Goal: Communication & Community: Answer question/provide support

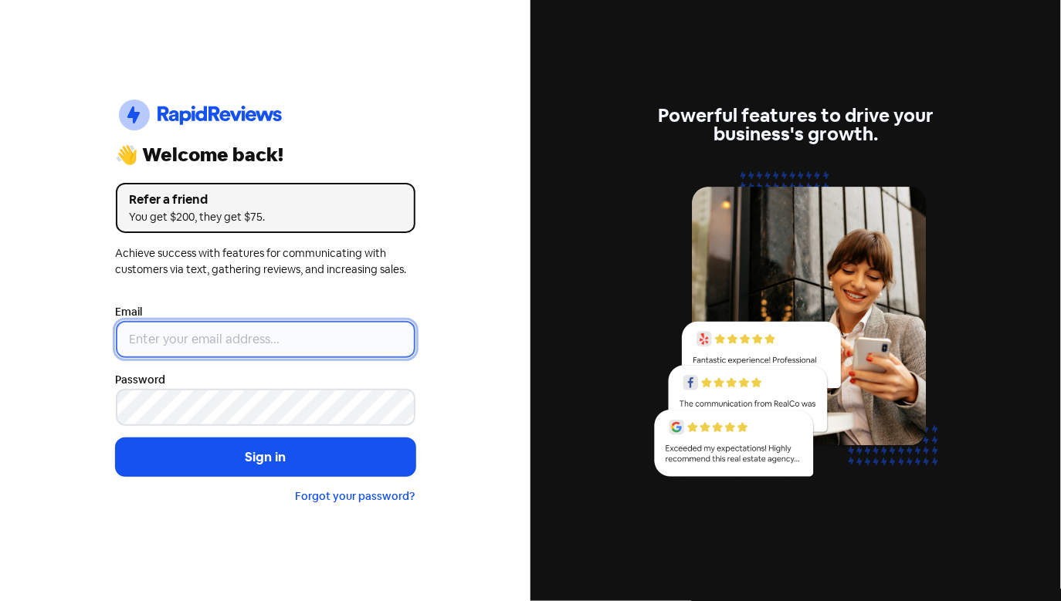
click at [225, 347] on input "email" at bounding box center [266, 339] width 300 height 37
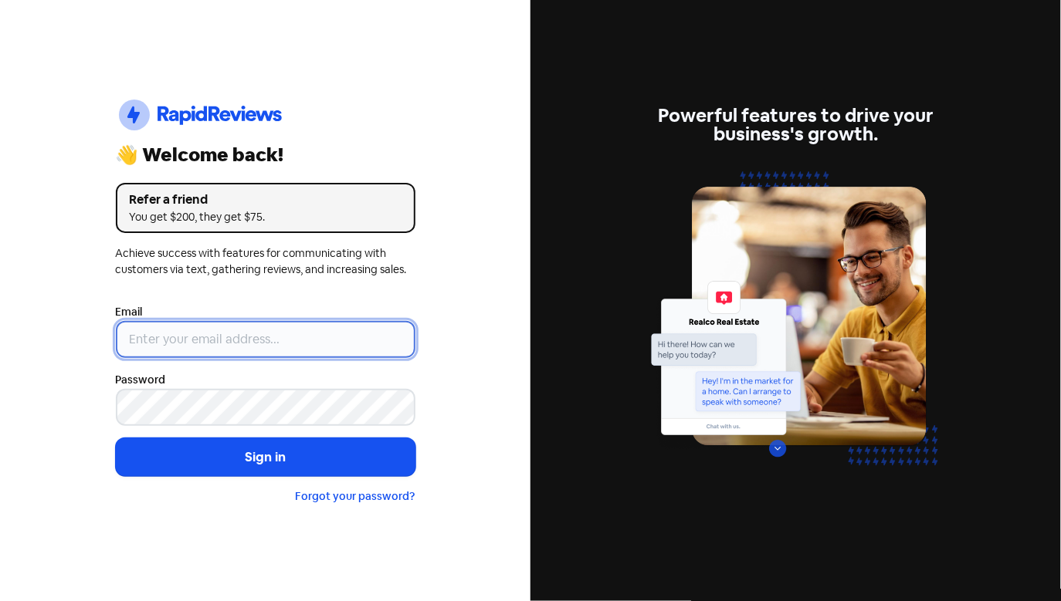
type input "[EMAIL_ADDRESS][DOMAIN_NAME]"
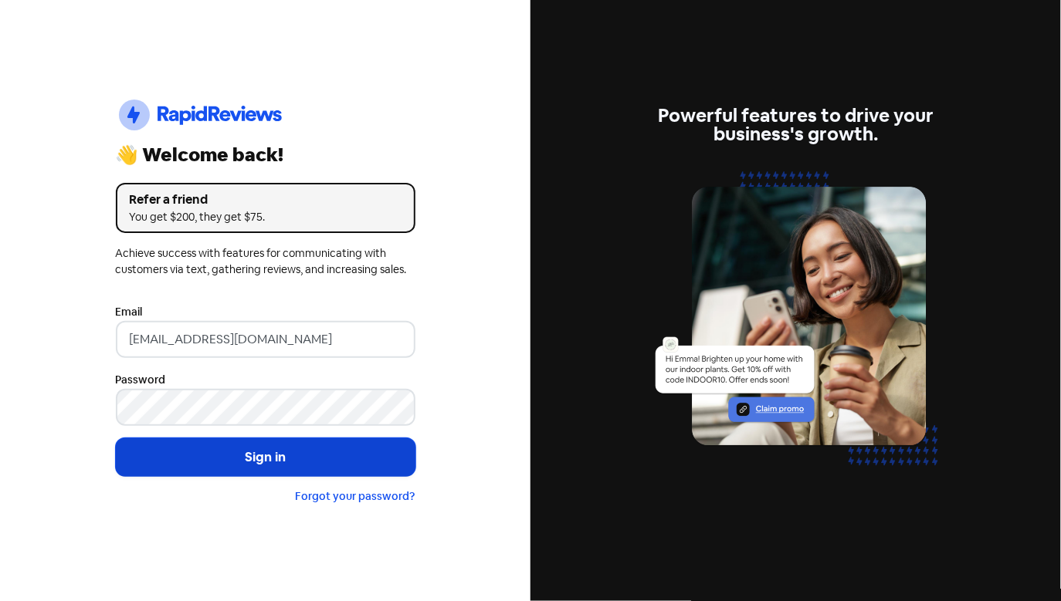
click at [330, 452] on button "Sign in" at bounding box center [266, 458] width 300 height 39
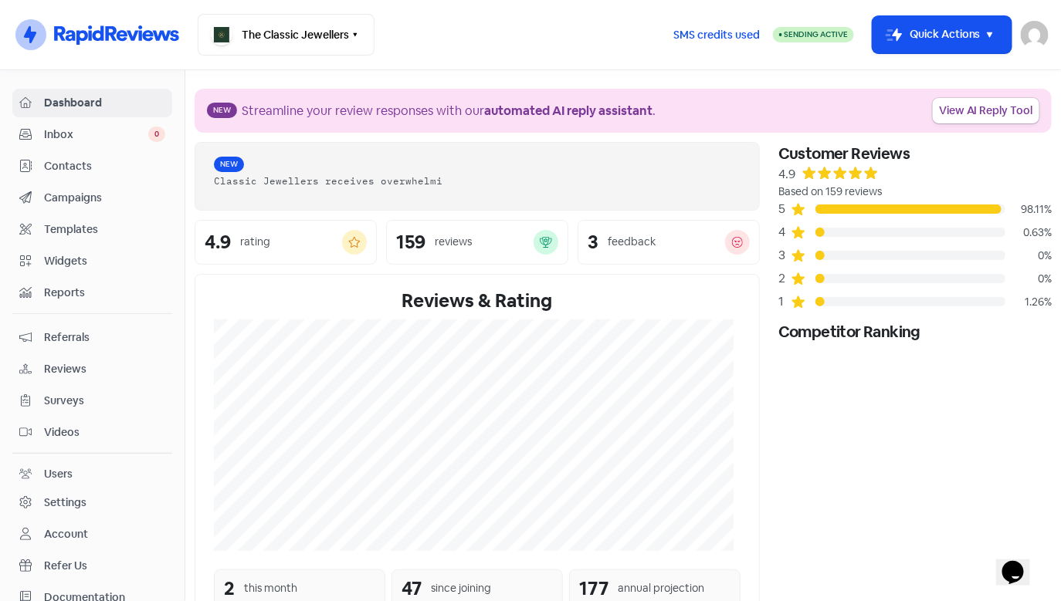
click at [37, 136] on div "Inbox 0" at bounding box center [92, 135] width 146 height 18
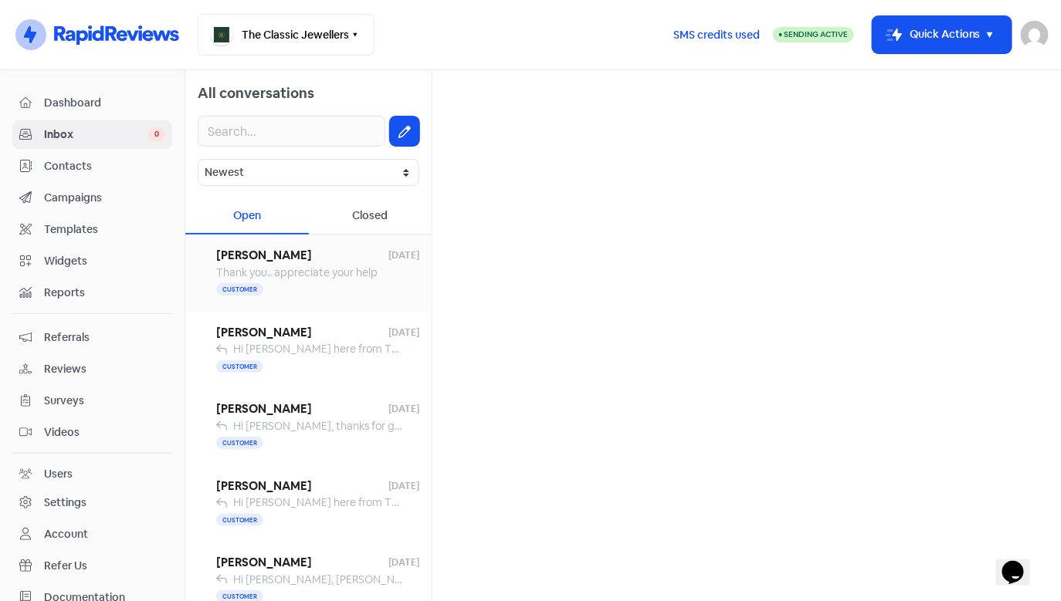
click at [331, 272] on span "Thank you.. appreciate your help" at bounding box center [296, 273] width 161 height 14
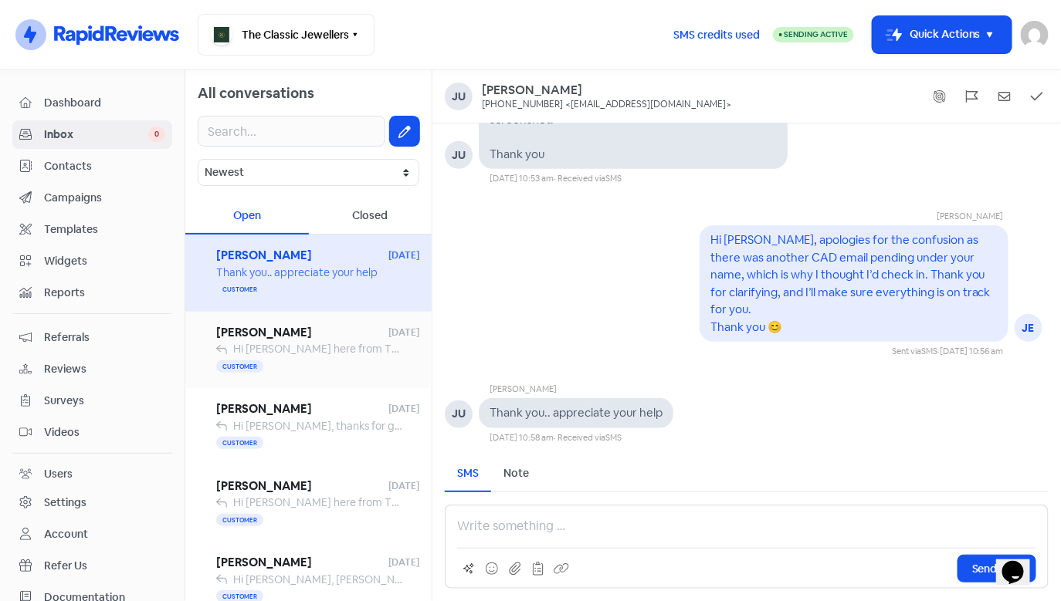
click at [286, 336] on span "Franci Coppola" at bounding box center [302, 333] width 172 height 18
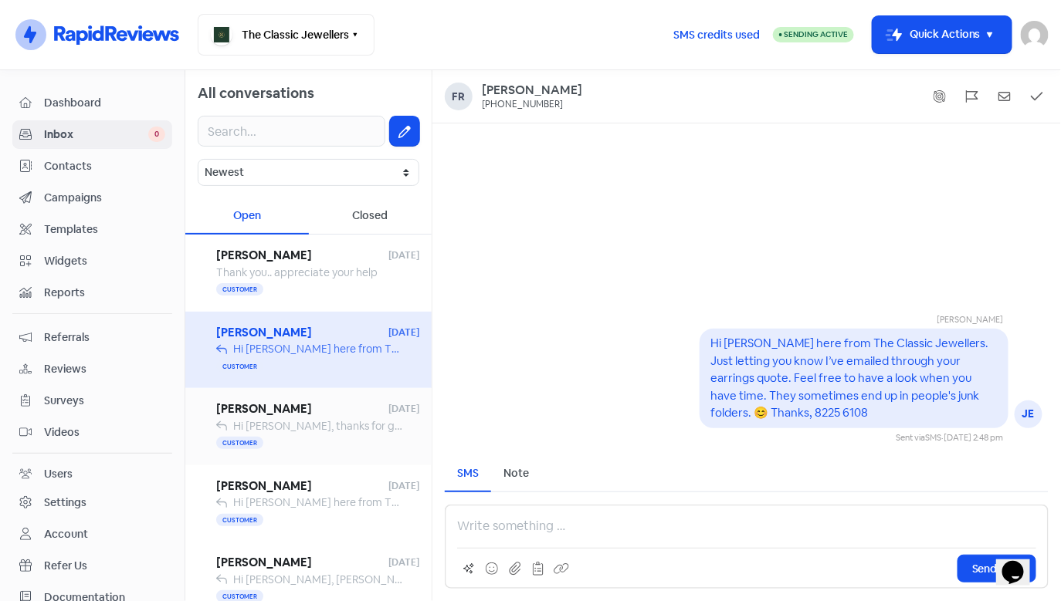
click at [297, 419] on span "Hi Neel, thanks for getting back to me! You’re right — sapphire pricing can var…" at bounding box center [1050, 426] width 1634 height 14
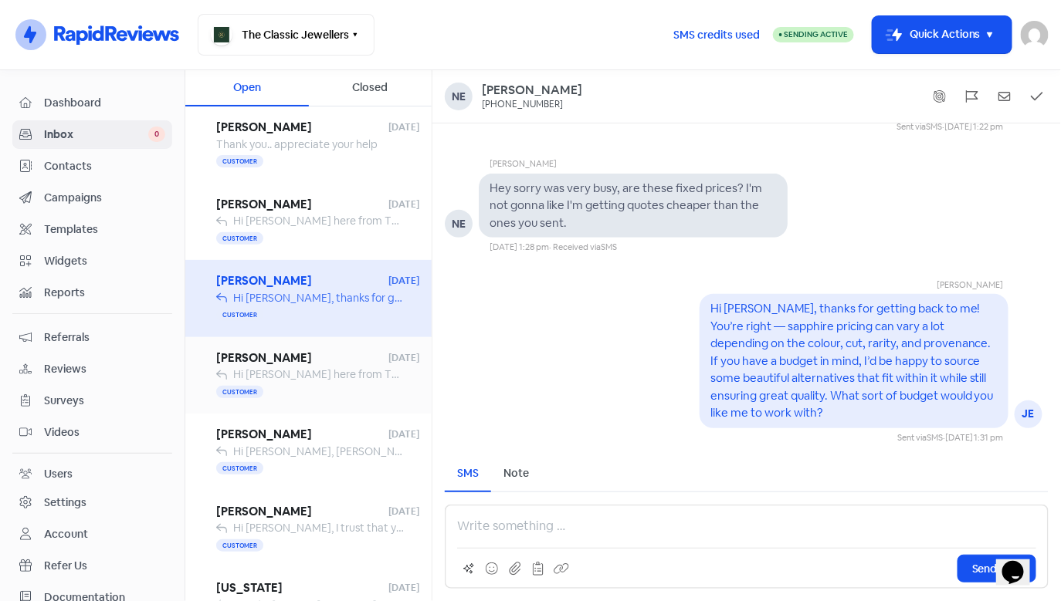
scroll to position [130, 0]
click at [294, 376] on span "Hi Hugo, Jess here from The Classic Jewellers. Just checking in to see if you h…" at bounding box center [1065, 373] width 1664 height 14
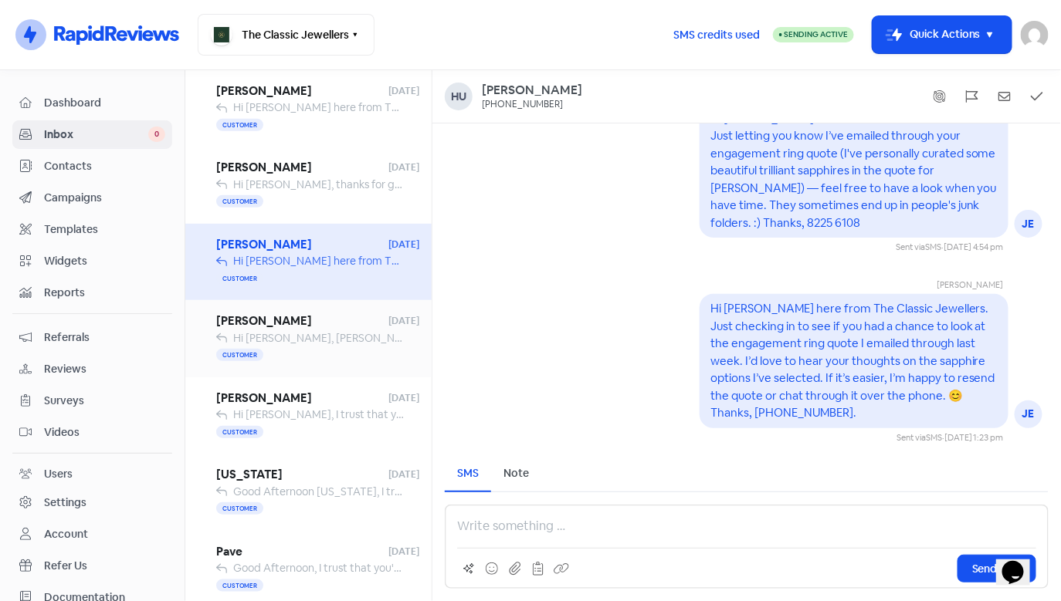
scroll to position [243, 0]
click at [302, 354] on div "Customer" at bounding box center [317, 354] width 203 height 19
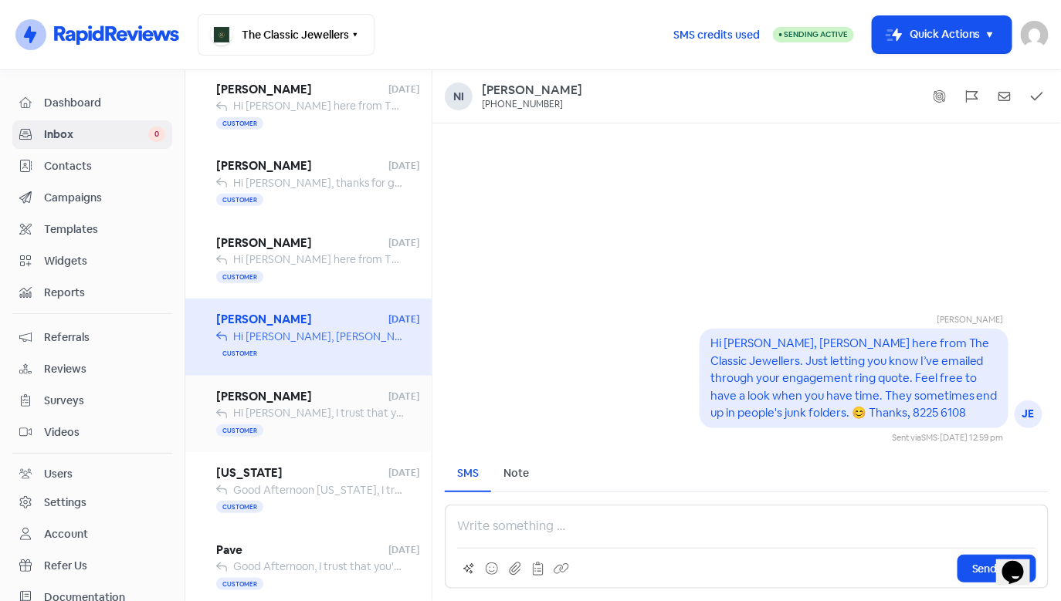
click at [310, 422] on div "Customer" at bounding box center [317, 431] width 203 height 19
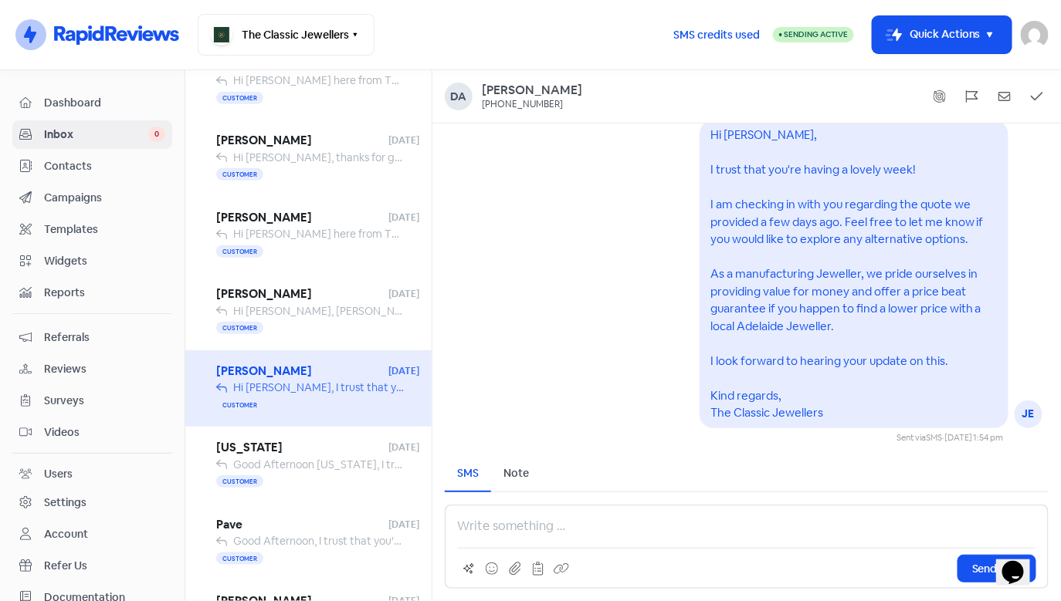
scroll to position [281, 0]
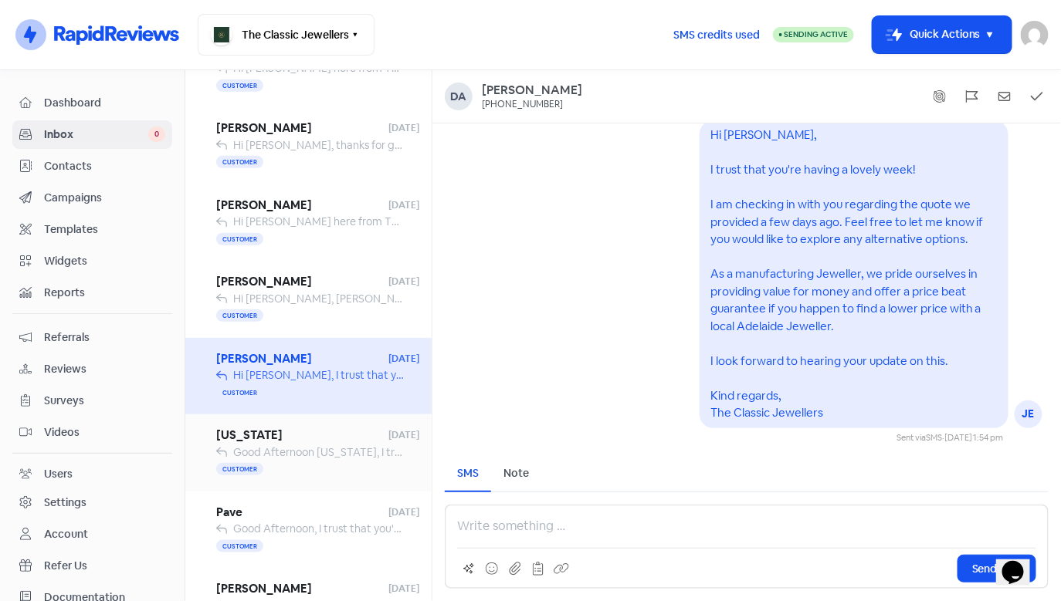
click at [317, 440] on span "Georgia" at bounding box center [302, 436] width 172 height 18
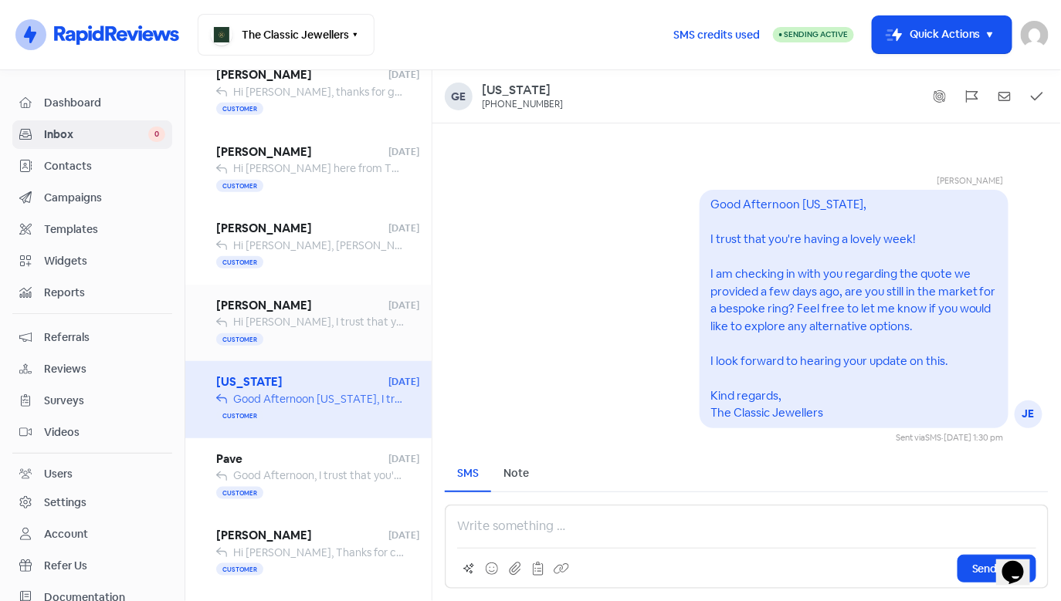
scroll to position [353, 0]
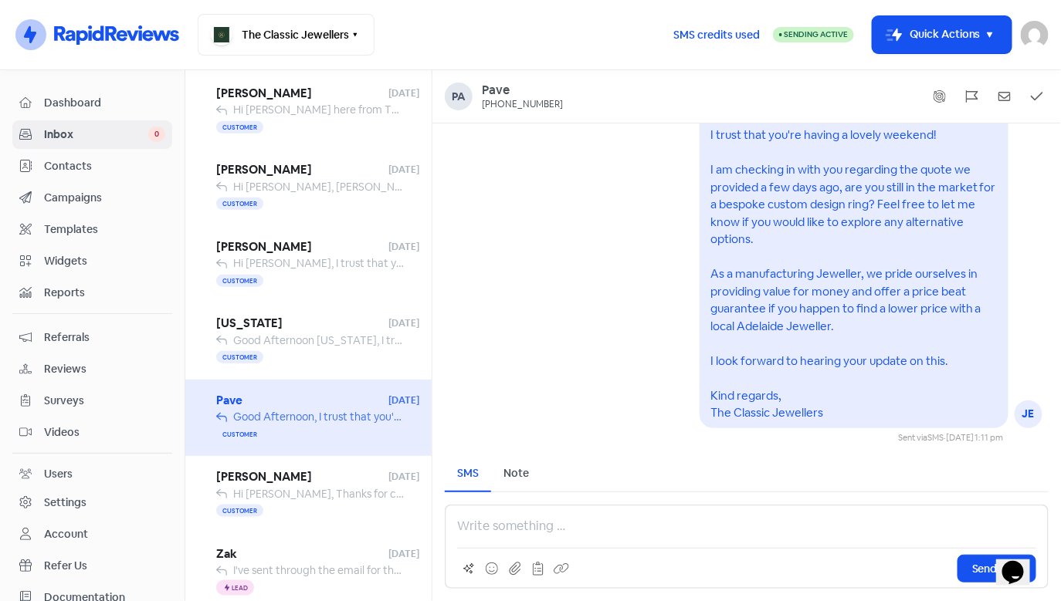
scroll to position [402, 0]
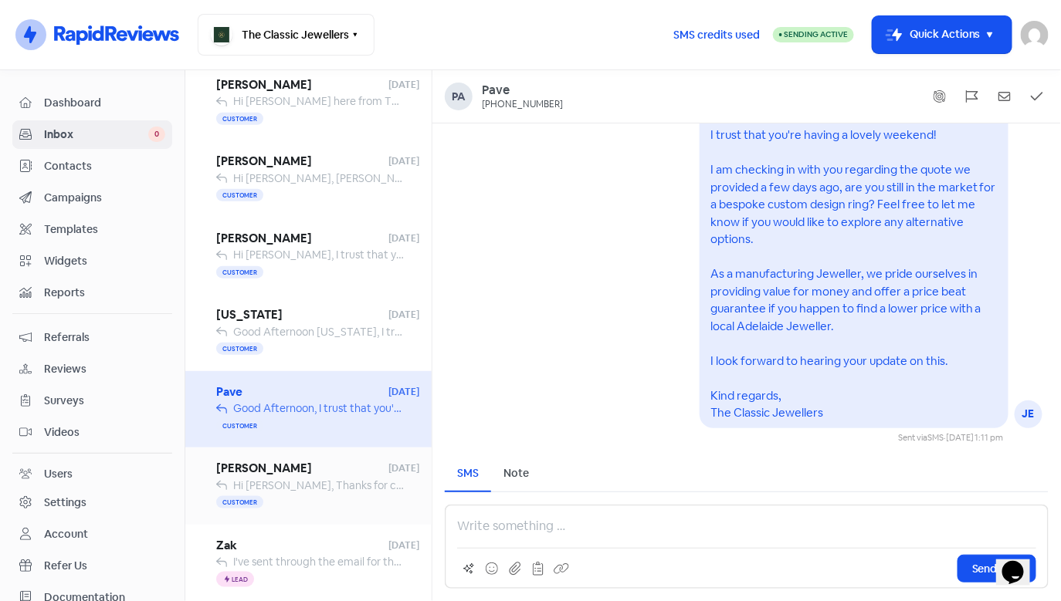
click at [299, 467] on span "Asmahan Duthy" at bounding box center [302, 469] width 172 height 18
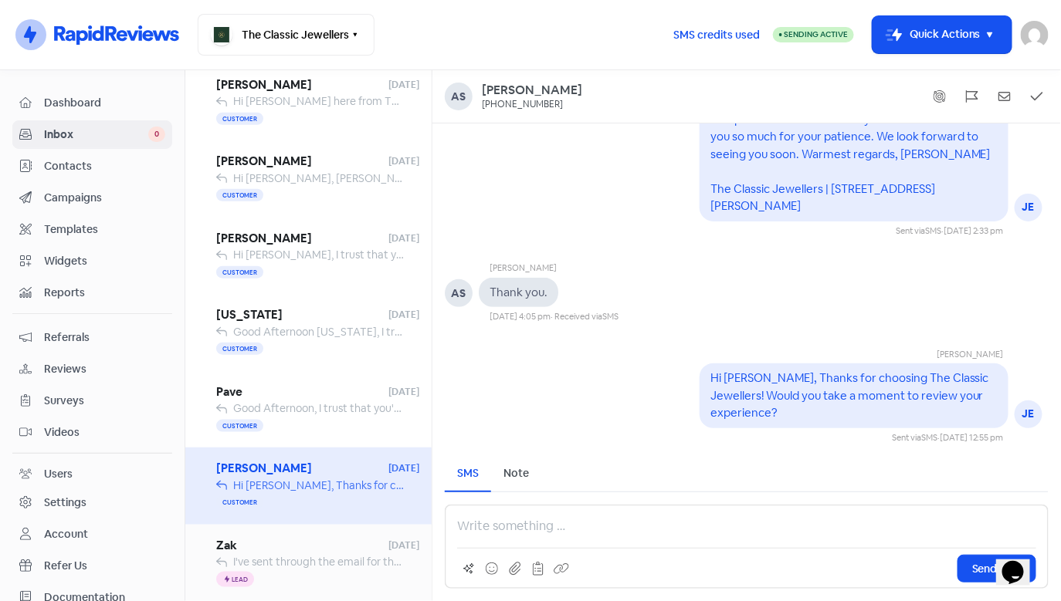
click at [351, 562] on span "I've sent through the email for the deposit, please let me know if you have rec…" at bounding box center [489, 562] width 513 height 14
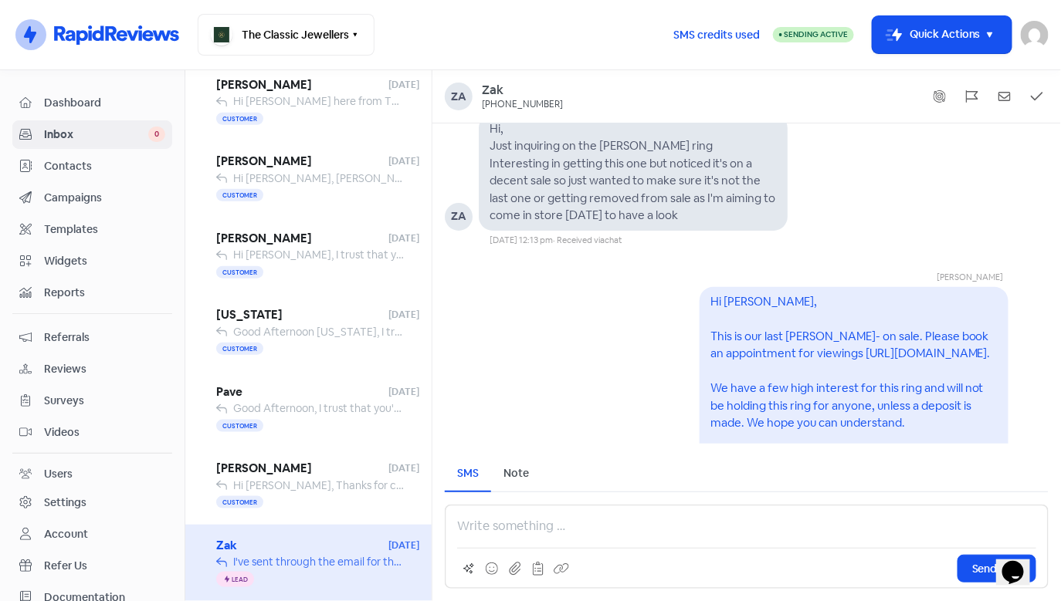
scroll to position [-925, 0]
